Goal: Find specific page/section: Find specific page/section

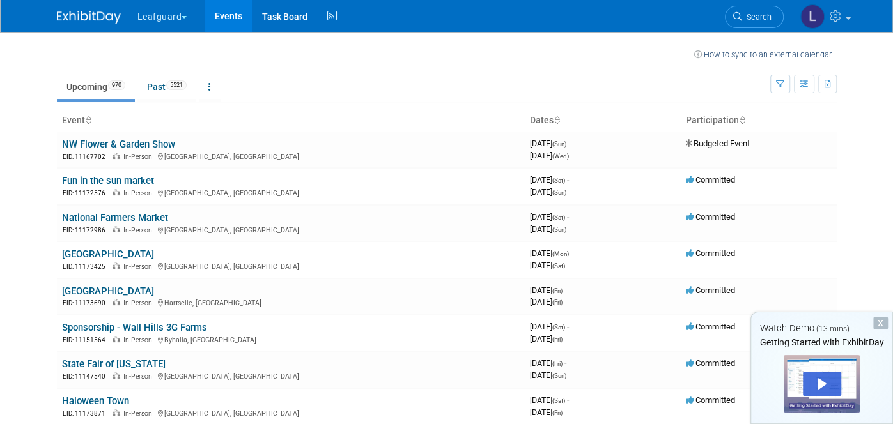
click at [324, 121] on th "Event" at bounding box center [291, 121] width 468 height 22
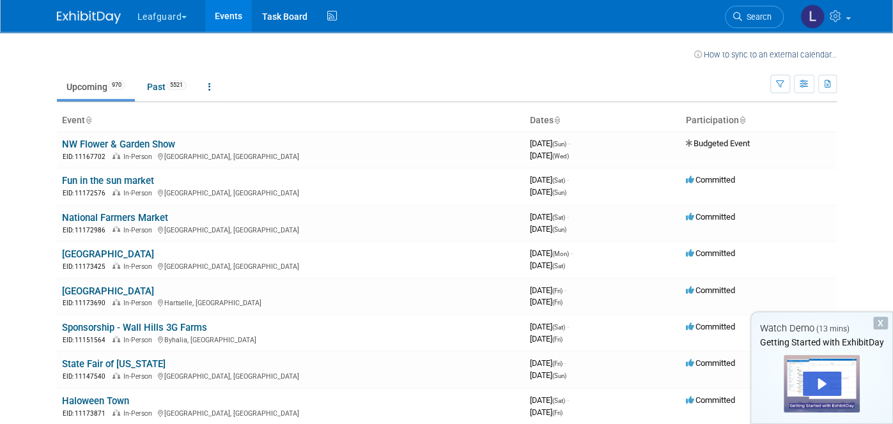
click at [324, 121] on th "Event" at bounding box center [291, 121] width 468 height 22
